Goal: Task Accomplishment & Management: Complete application form

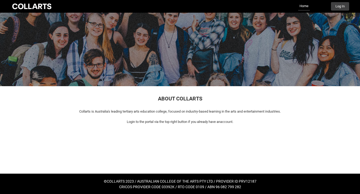
scroll to position [13, 0]
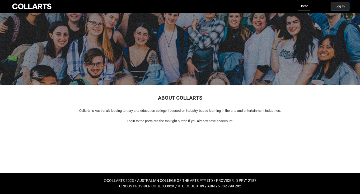
click at [338, 7] on button "Log In" at bounding box center [340, 6] width 18 height 8
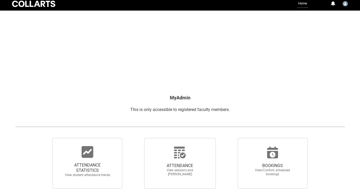
scroll to position [5, 0]
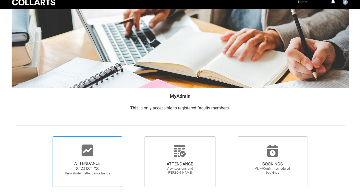
click at [98, 147] on div at bounding box center [87, 150] width 51 height 13
click at [44, 136] on input "ATTENDANCE STATISTICS View student attendance trends" at bounding box center [44, 136] width 0 height 0
radio input "true"
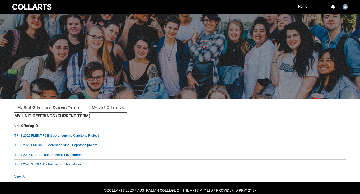
scroll to position [10, 0]
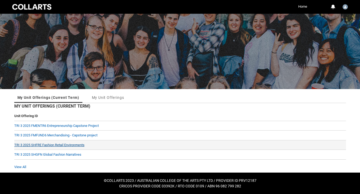
click at [50, 145] on link "TRI 3 2025 SHFRE Fashion Retail Environments" at bounding box center [49, 145] width 70 height 4
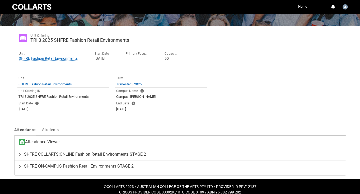
scroll to position [79, 0]
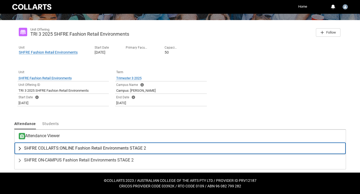
click at [63, 149] on span "SHFRE COLLARTS:ONLINE Fashion Retail Environments STAGE 2" at bounding box center [85, 147] width 122 height 5
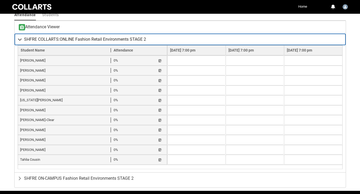
scroll to position [189, 0]
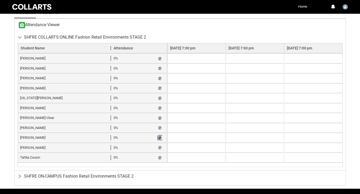
click at [158, 137] on lightning-primitive-icon "button" at bounding box center [160, 138] width 4 height 4
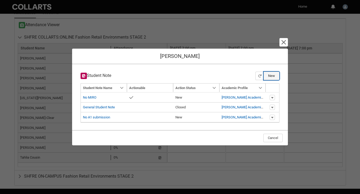
click at [272, 76] on button "New" at bounding box center [271, 76] width 16 height 8
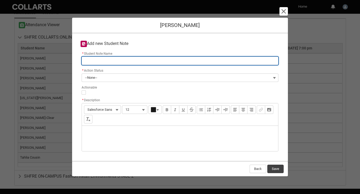
click at [120, 62] on input "* Student Note Name" at bounding box center [180, 60] width 197 height 8
type lightning-primitive-input-simple "e"
type input "e"
type lightning-primitive-input-simple "ex"
type input "ex"
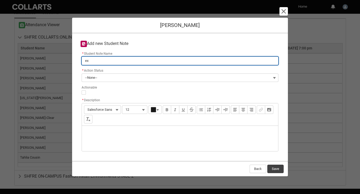
type lightning-primitive-input-simple "ext"
type input "ext"
type lightning-primitive-input-simple "exte"
type input "exte"
type lightning-primitive-input-simple "exten"
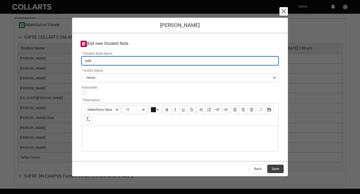
type input "exten"
type lightning-primitive-input-simple "extens"
type input "extens"
type lightning-primitive-input-simple "extensi"
type input "extensi"
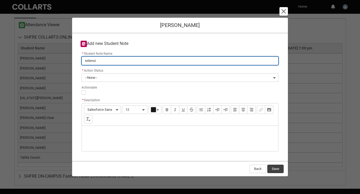
type lightning-primitive-input-simple "extensio"
type input "extensio"
type lightning-primitive-input-simple "extension"
type input "extension"
type lightning-primitive-input-simple "extension"
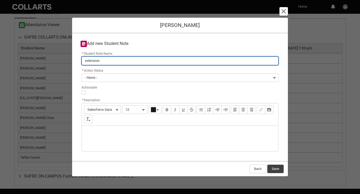
type input "extension"
click at [85, 63] on input "extension" at bounding box center [180, 60] width 197 height 8
type lightning-primitive-input-simple "Aextension"
type input "Aextension"
type lightning-primitive-input-simple "A1extension"
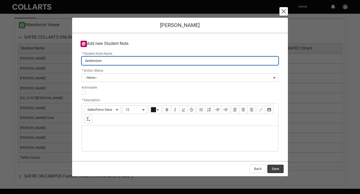
type input "A1extension"
type lightning-primitive-input-simple "A1 extension"
type input "A1 extension"
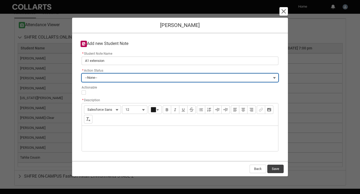
click at [275, 77] on button "--None--" at bounding box center [180, 77] width 197 height 8
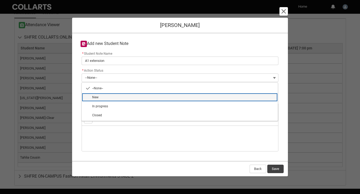
click at [255, 95] on span "New" at bounding box center [183, 97] width 183 height 5
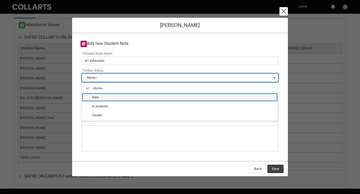
type lightning-combobox "New"
type lightning-picklist "New"
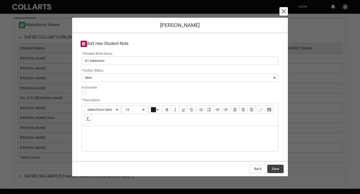
click at [180, 136] on div "Description" at bounding box center [180, 138] width 196 height 25
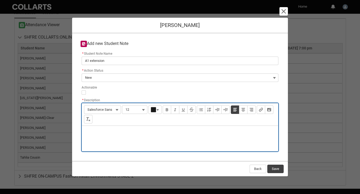
type lightning-input-rich-text "<p>S</p>"
type lightning-input-rich-text "<p>Shannon has a 48 hour extension for A 1</p>"
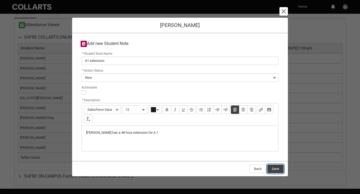
click at [275, 168] on button "Save" at bounding box center [275, 168] width 16 height 8
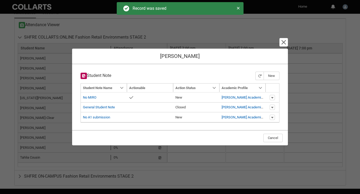
type input "175"
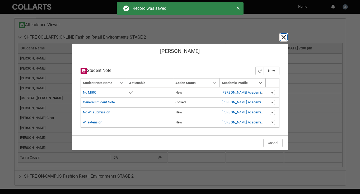
click at [284, 38] on lightning-primitive-icon "button" at bounding box center [283, 37] width 6 height 6
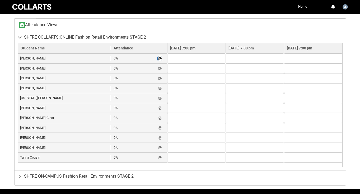
click at [158, 59] on lightning-primitive-icon "button" at bounding box center [160, 58] width 4 height 4
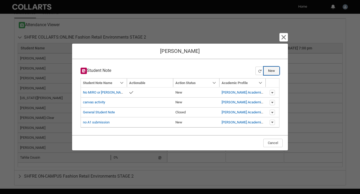
click at [271, 71] on button "New" at bounding box center [271, 70] width 16 height 8
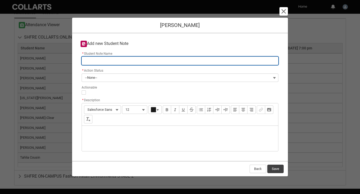
click at [134, 64] on input "* Student Note Name" at bounding box center [180, 60] width 197 height 8
type lightning-primitive-input-simple "e"
type input "e"
type lightning-primitive-input-simple "ex"
type input "ex"
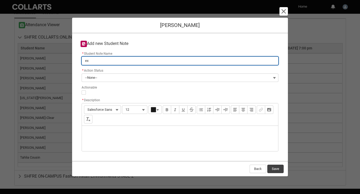
type lightning-primitive-input-simple "ext"
type input "ext"
type lightning-primitive-input-simple "exte"
type input "exte"
type lightning-primitive-input-simple "extension request"
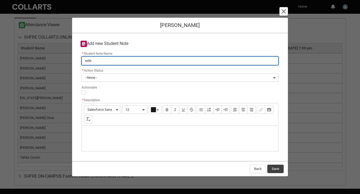
type input "extension request"
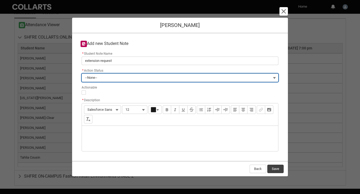
click at [273, 79] on button "--None--" at bounding box center [180, 77] width 197 height 8
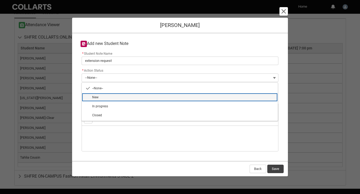
click at [252, 101] on lightning-base-combobox-item "New" at bounding box center [180, 97] width 196 height 9
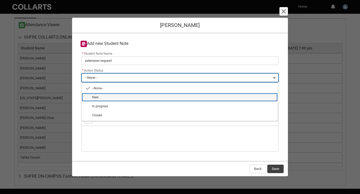
type lightning-combobox "New"
type lightning-picklist "New"
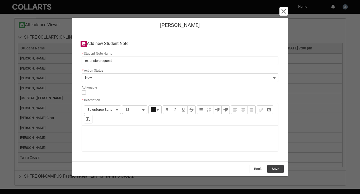
click at [194, 135] on div "Description" at bounding box center [180, 138] width 196 height 25
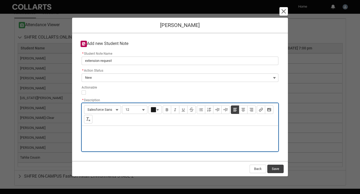
type lightning-input-rich-text "<p>A</p>"
type lightning-input-rich-text "<p>Aliyah has a 48 hour extension </p>"
click at [275, 169] on button "Save" at bounding box center [275, 168] width 16 height 8
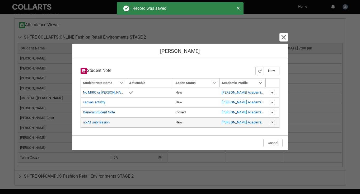
type input "175"
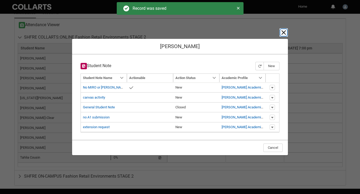
click at [283, 33] on lightning-primitive-icon "button" at bounding box center [283, 32] width 6 height 6
